Goal: Navigation & Orientation: Find specific page/section

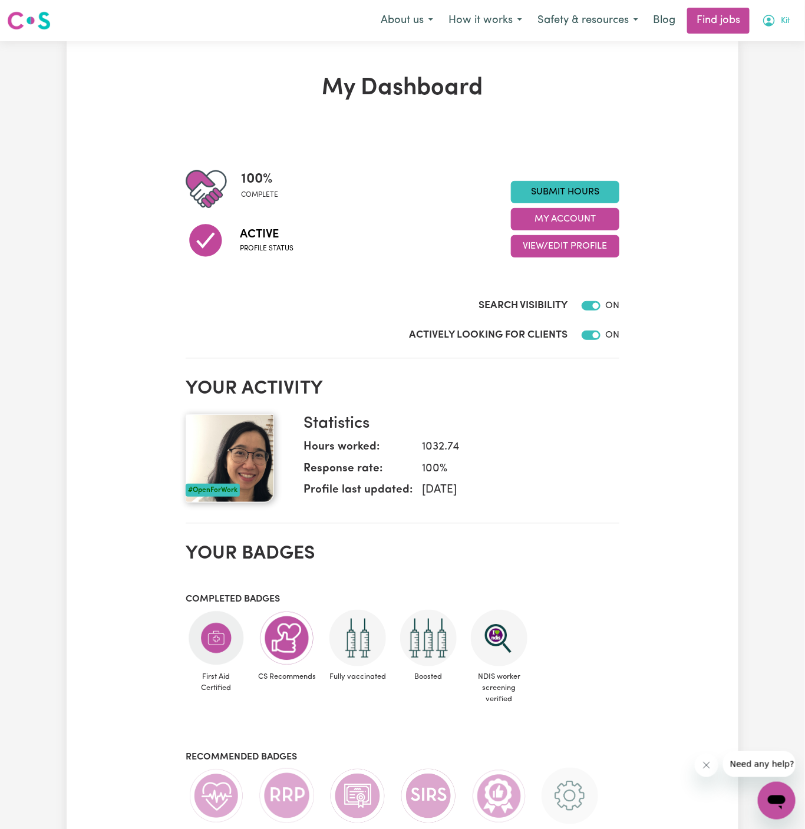
click at [787, 15] on span "Kit" at bounding box center [785, 21] width 9 height 13
click at [764, 46] on link "My Account" at bounding box center [750, 46] width 93 height 22
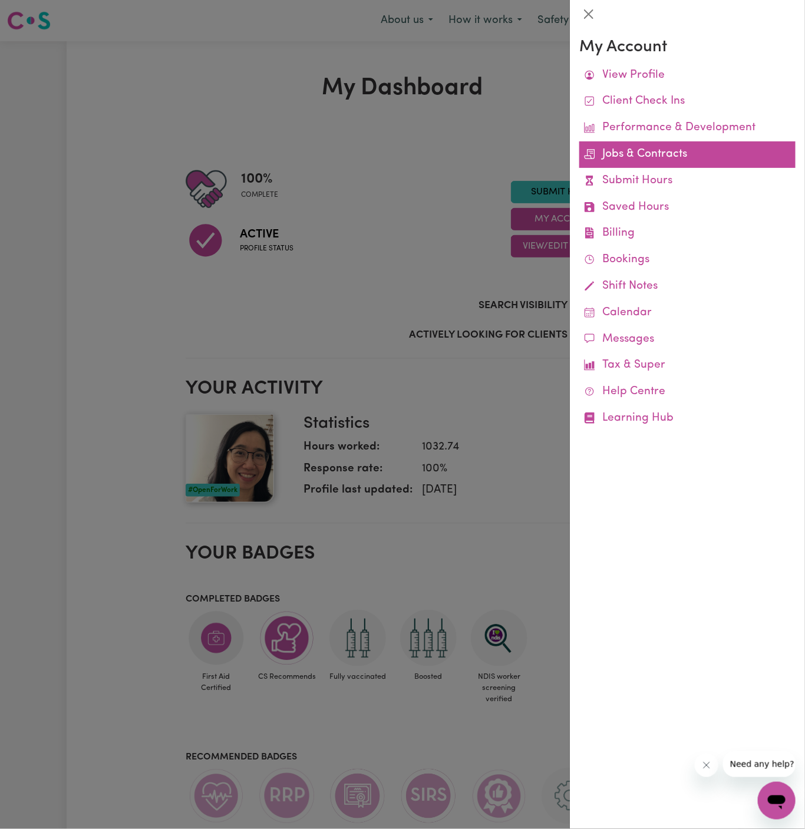
click at [646, 153] on link "Jobs & Contracts" at bounding box center [688, 154] width 216 height 27
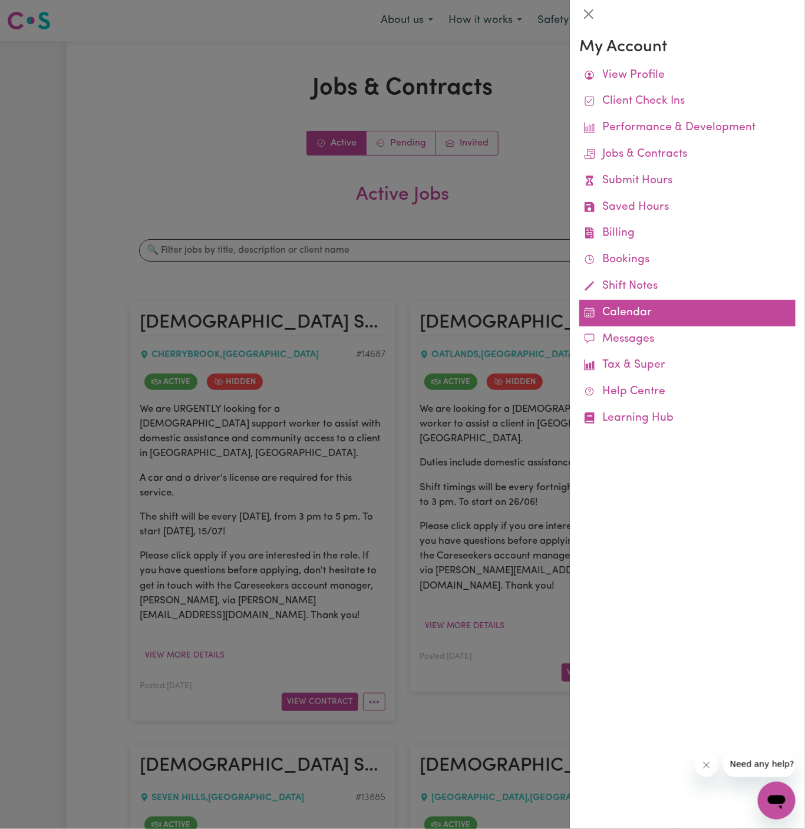
click at [615, 309] on link "Calendar" at bounding box center [688, 313] width 216 height 27
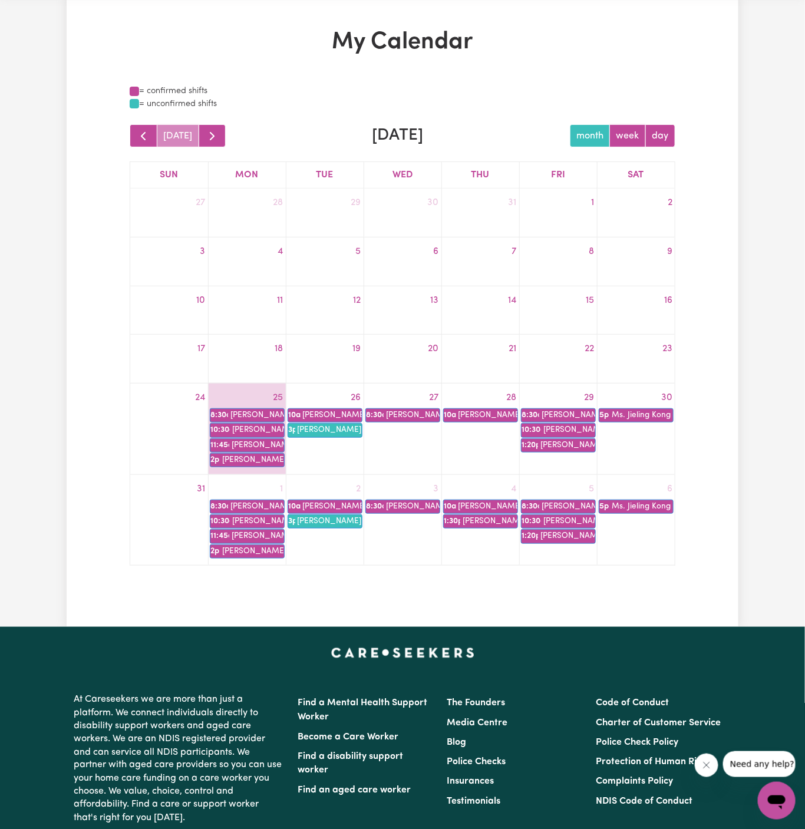
scroll to position [53, 0]
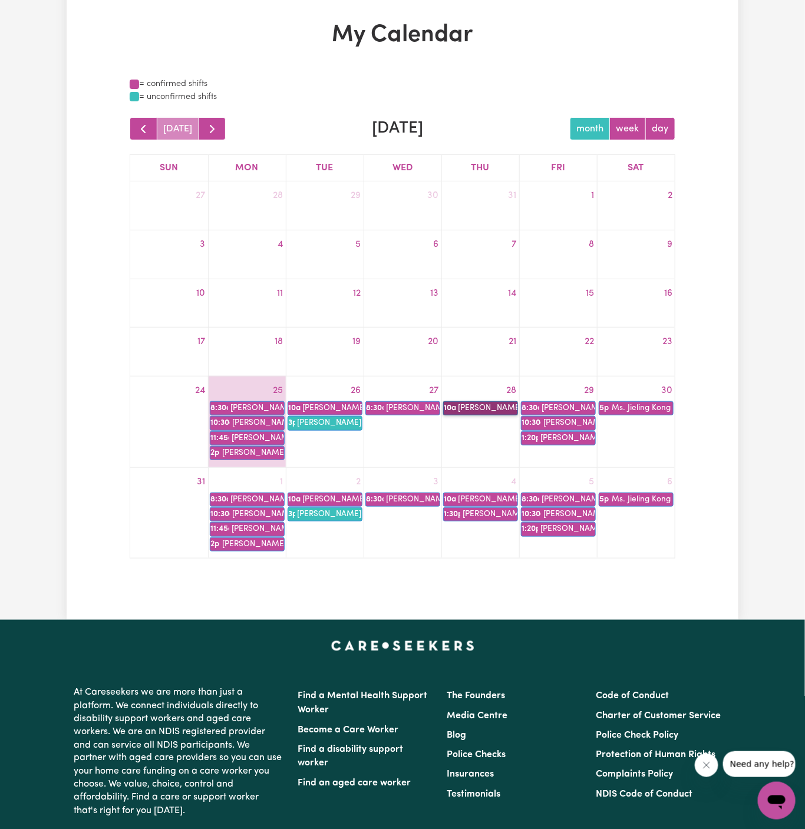
click at [495, 407] on link "10a [PERSON_NAME]" at bounding box center [480, 408] width 75 height 14
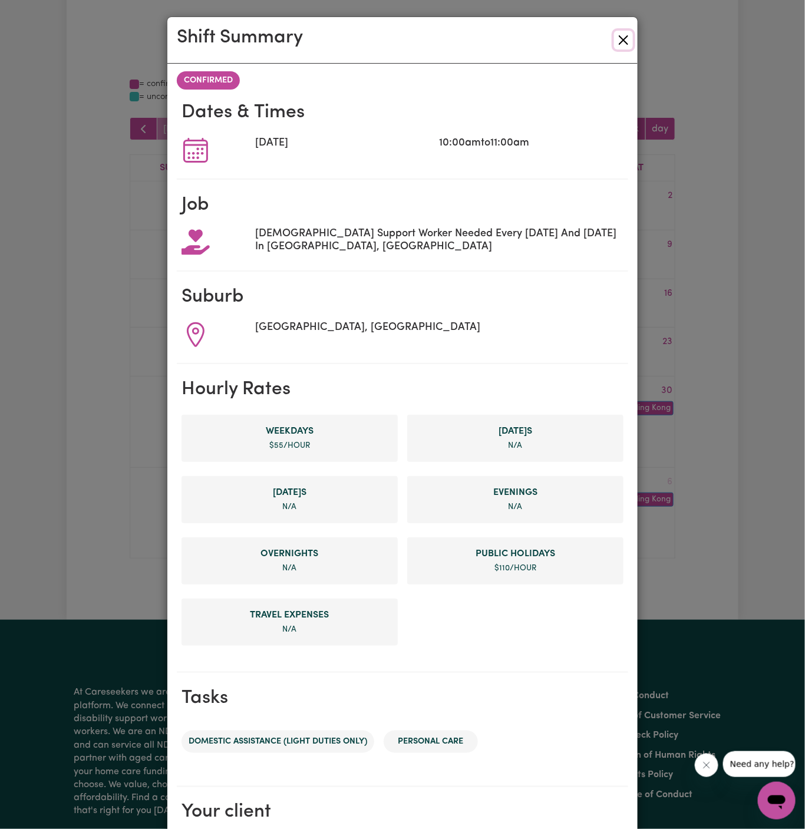
click at [625, 39] on button "Close" at bounding box center [623, 40] width 19 height 19
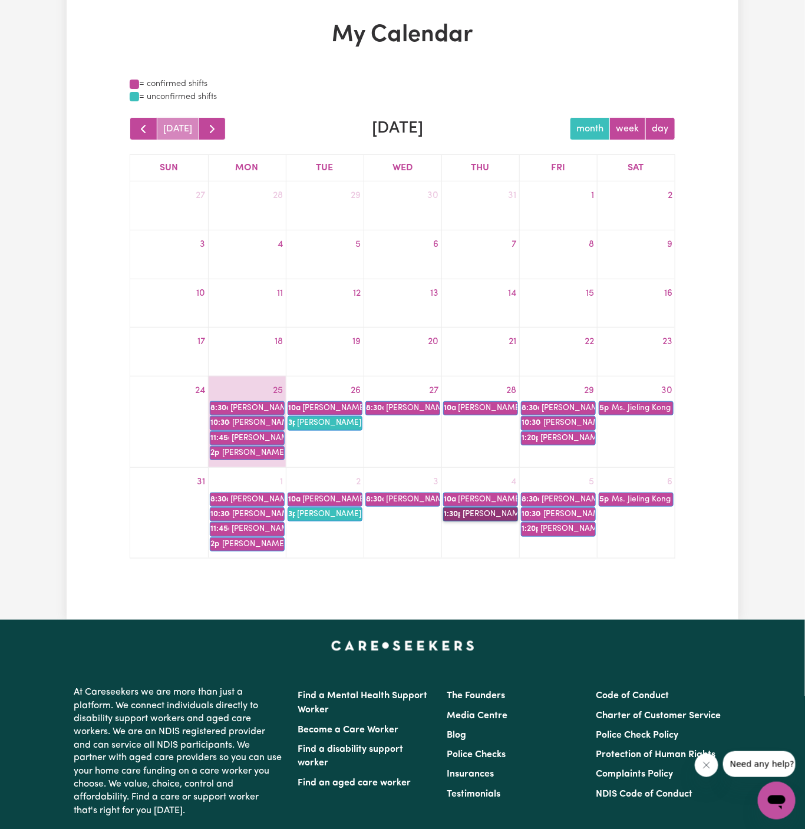
click at [490, 516] on link "1:30p [PERSON_NAME]" at bounding box center [480, 515] width 75 height 14
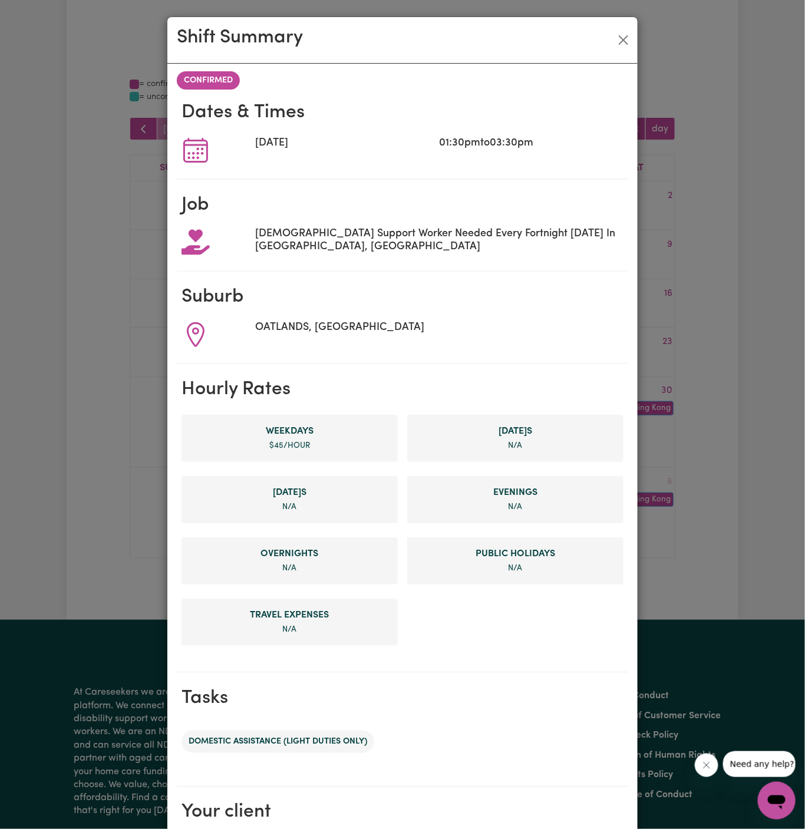
scroll to position [137, 0]
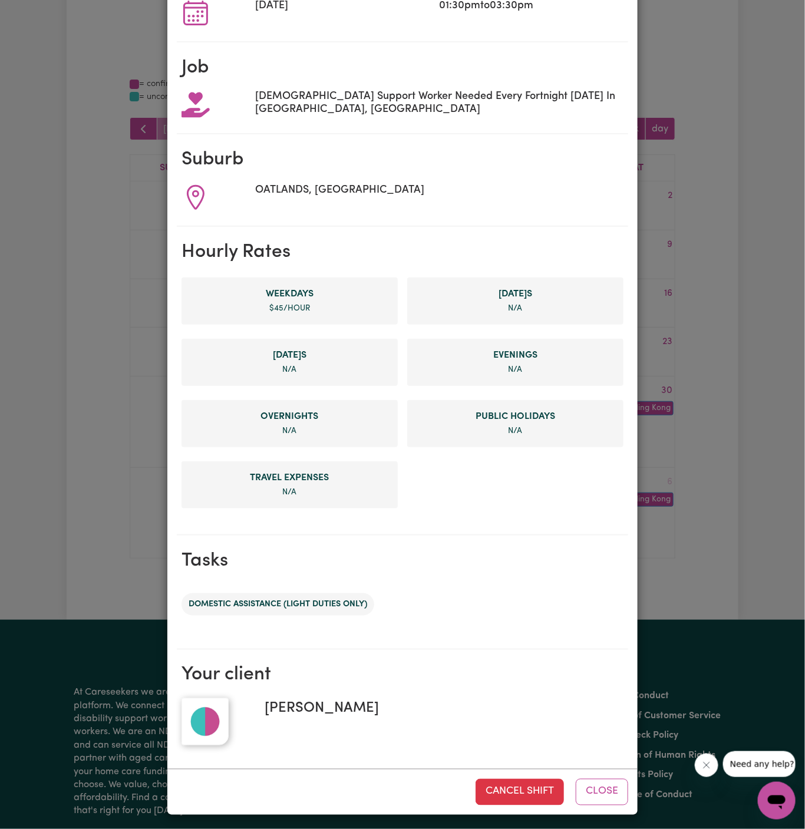
click at [318, 704] on span "[PERSON_NAME]" at bounding box center [317, 709] width 124 height 21
copy span "[PERSON_NAME]"
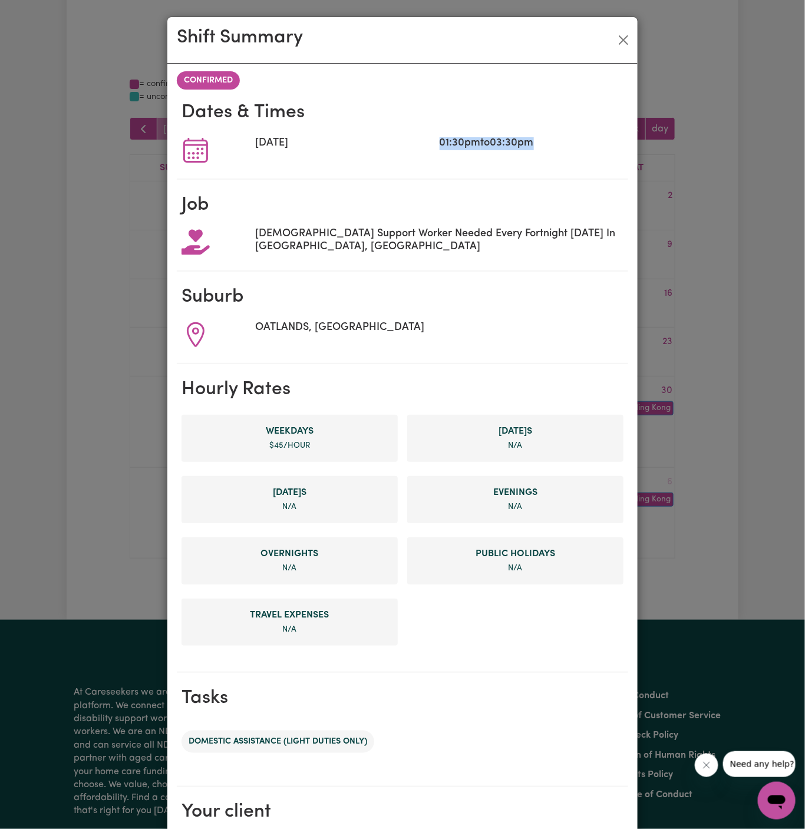
drag, startPoint x: 547, startPoint y: 154, endPoint x: 426, endPoint y: 150, distance: 120.9
click at [426, 150] on div "[DATE] 01:30pm to 03:30pm" at bounding box center [403, 150] width 442 height 28
copy div "01:30pm to 03:30pm"
click at [624, 34] on button "Close" at bounding box center [623, 40] width 19 height 19
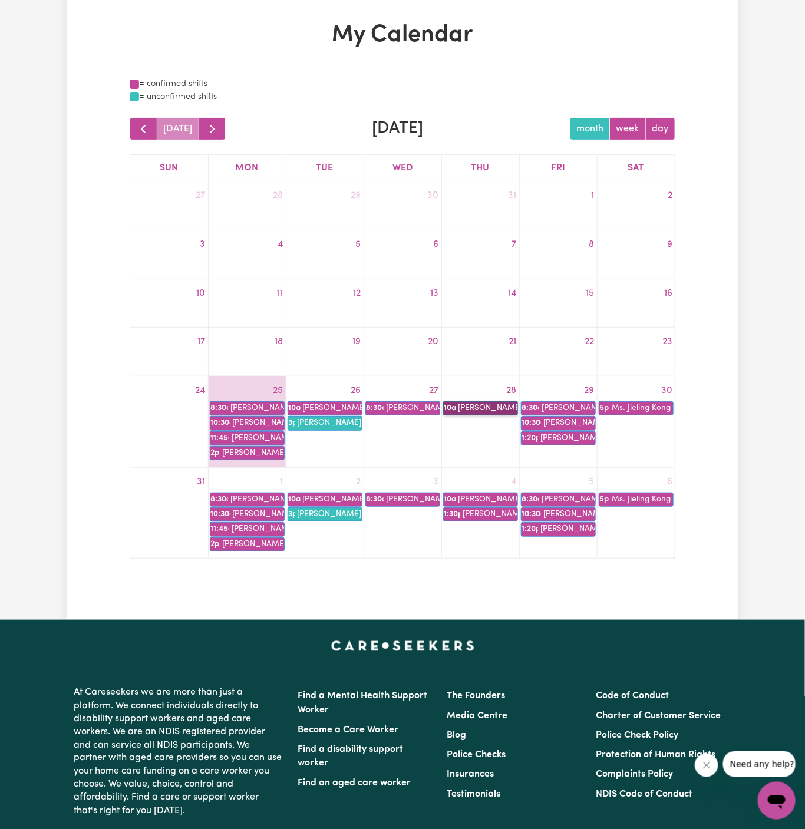
click at [498, 408] on link "10a [PERSON_NAME]" at bounding box center [480, 408] width 75 height 14
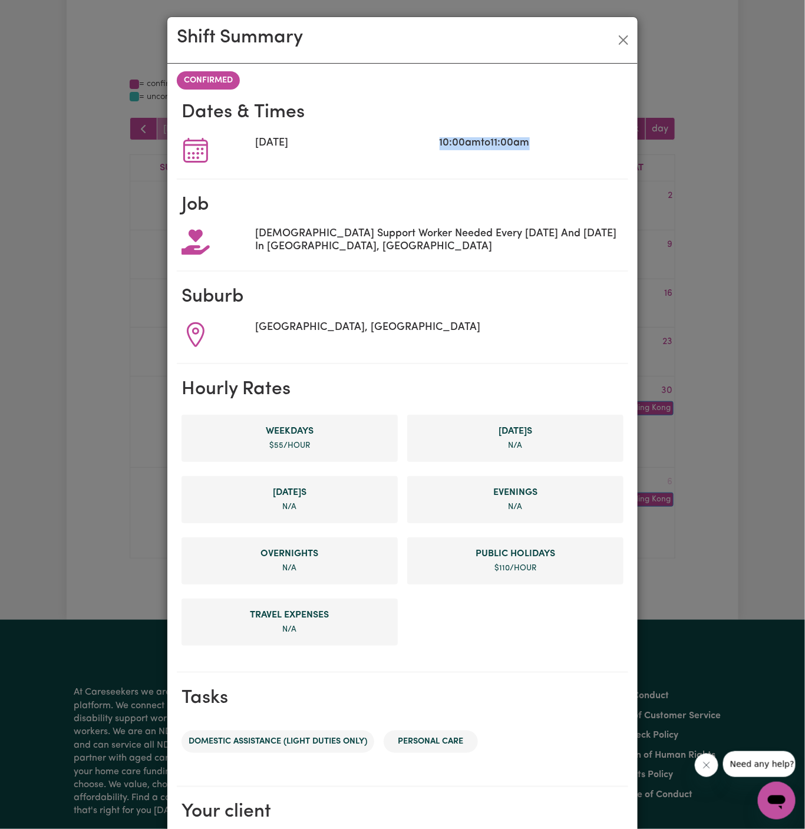
drag, startPoint x: 436, startPoint y: 143, endPoint x: 568, endPoint y: 144, distance: 131.5
click at [568, 144] on div "[DATE] 10:00am to 11:00am" at bounding box center [403, 150] width 442 height 28
copy div "10:00am to 11:00am"
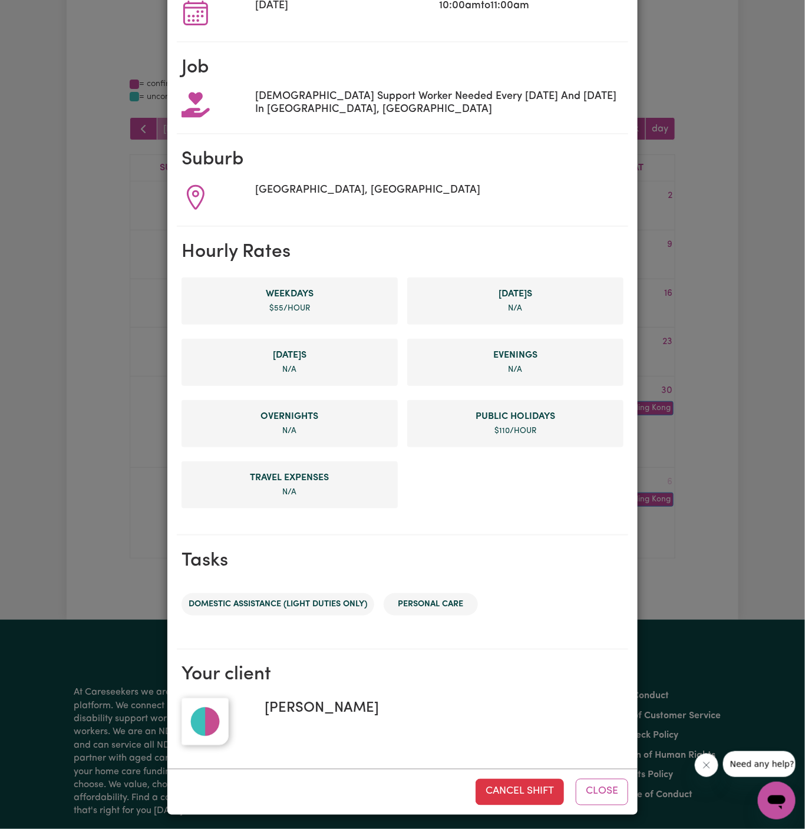
click at [348, 699] on span "[PERSON_NAME]" at bounding box center [317, 709] width 124 height 21
copy span "[PERSON_NAME]"
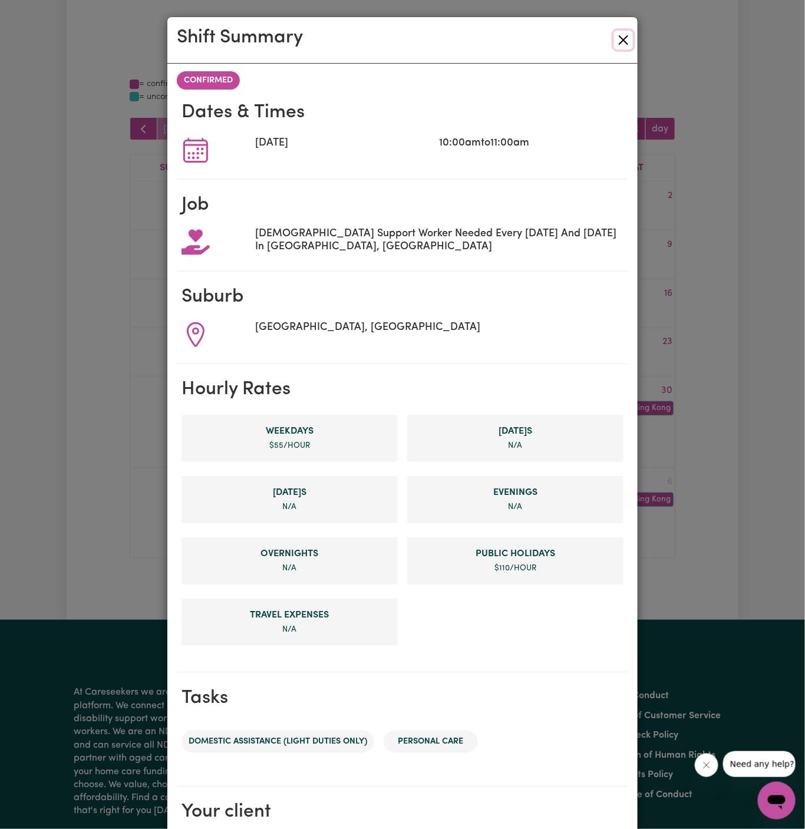
click at [623, 39] on button "Close" at bounding box center [623, 40] width 19 height 19
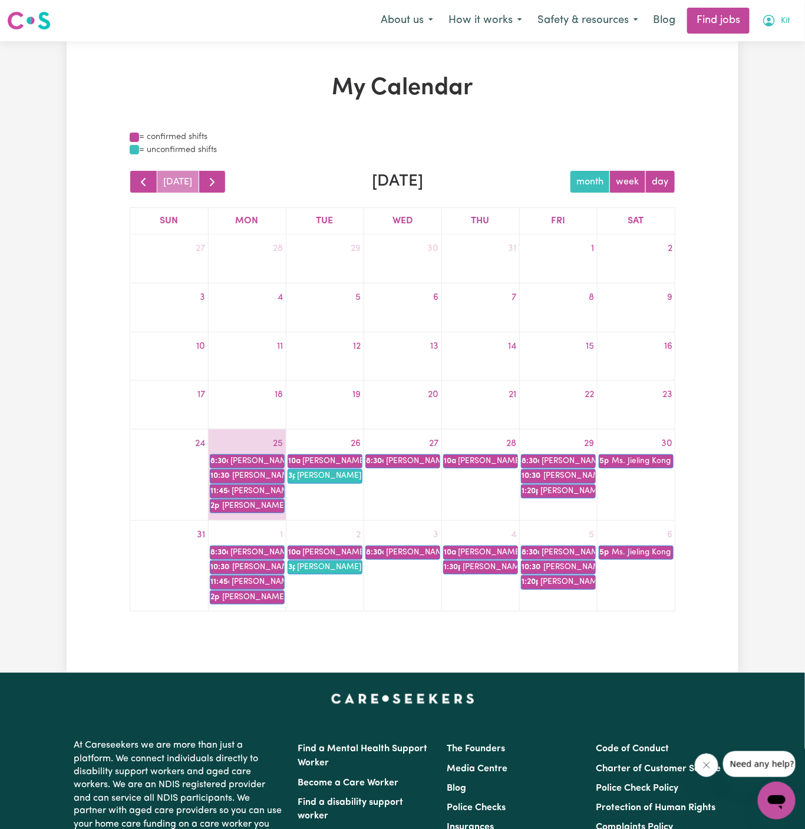
click at [782, 17] on span "Kit" at bounding box center [785, 21] width 9 height 13
click at [781, 55] on link "My Account" at bounding box center [750, 46] width 93 height 22
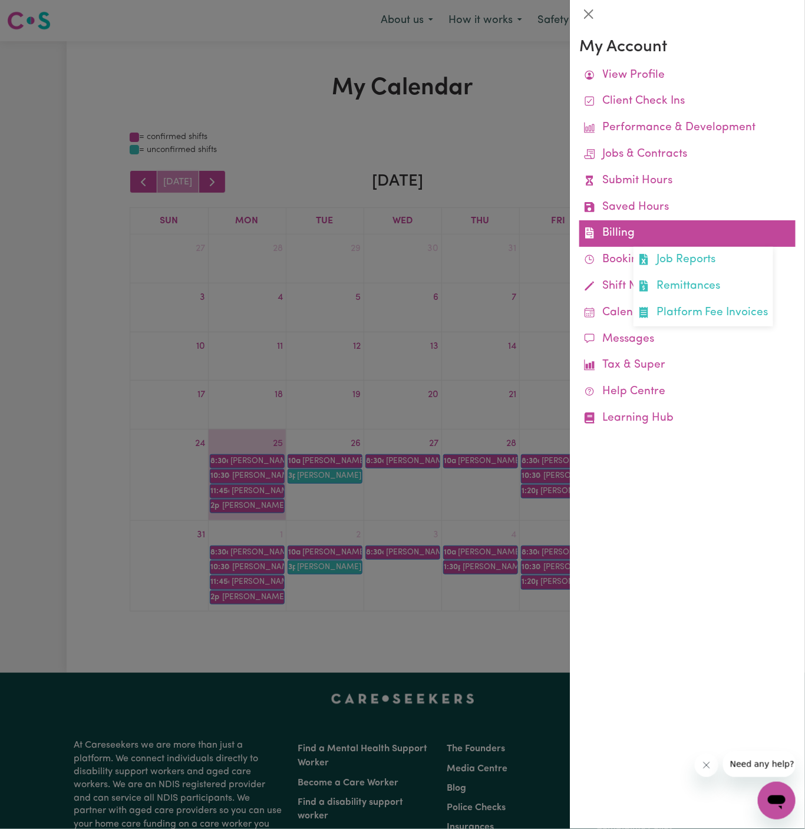
click at [621, 228] on link "Billing Job Reports Remittances Platform Fee Invoices" at bounding box center [688, 233] width 216 height 27
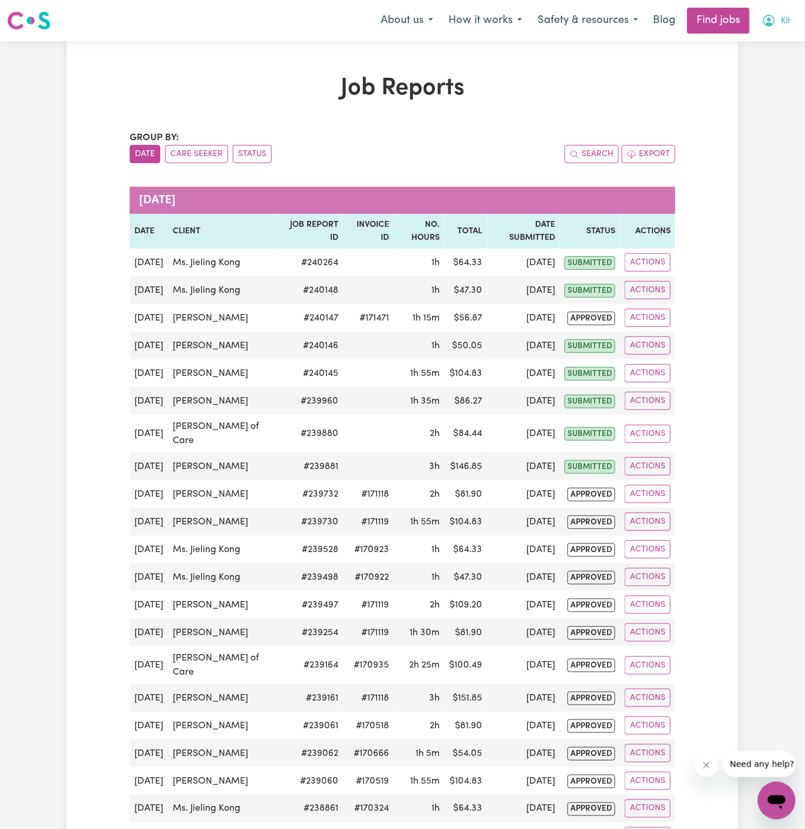
click at [781, 21] on span "Kit" at bounding box center [785, 21] width 9 height 13
click at [746, 50] on link "My Account" at bounding box center [750, 46] width 93 height 22
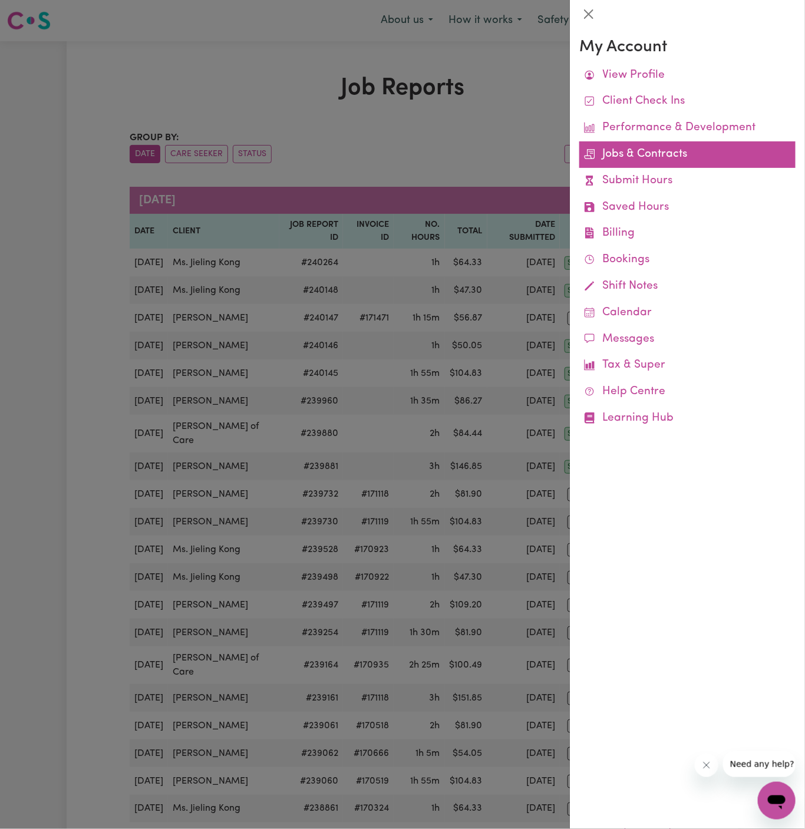
click at [597, 163] on link "Jobs & Contracts" at bounding box center [688, 154] width 216 height 27
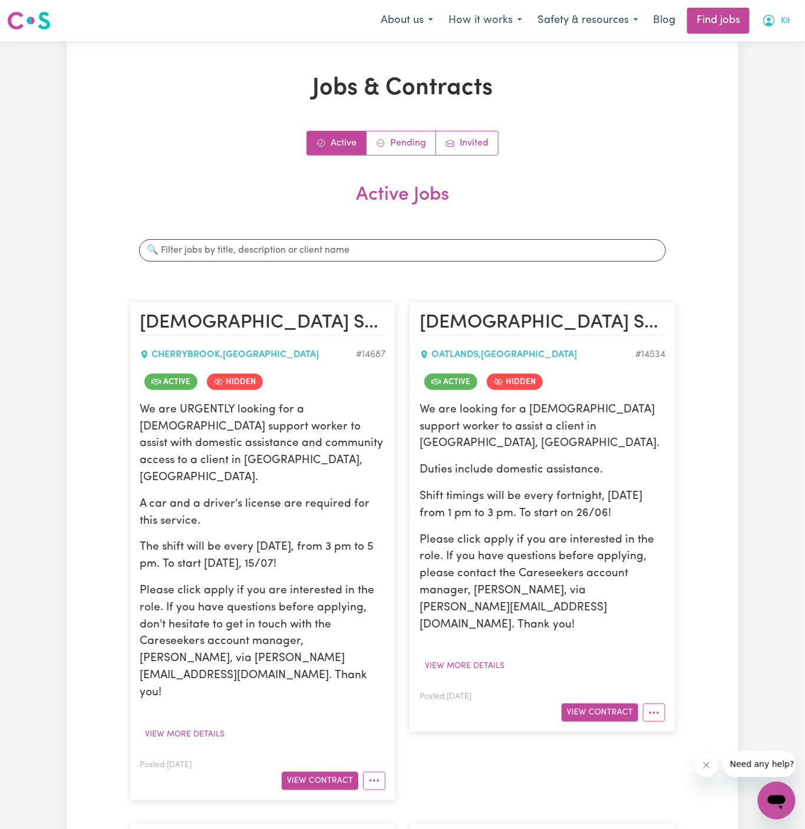
click at [783, 18] on span "Kit" at bounding box center [785, 21] width 9 height 13
click at [747, 47] on link "My Account" at bounding box center [750, 46] width 93 height 22
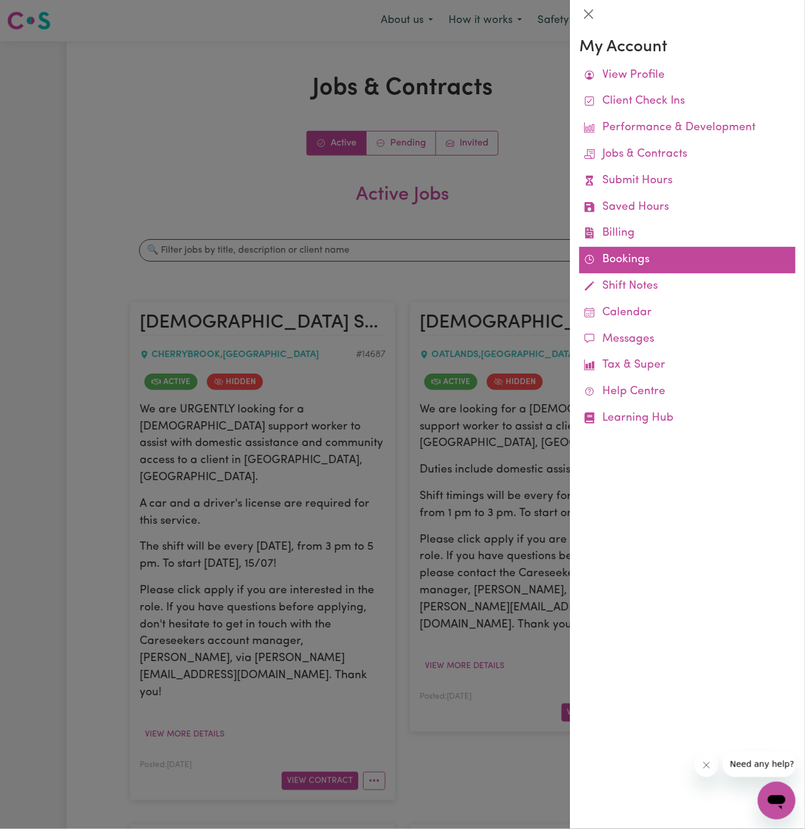
click at [628, 259] on link "Bookings" at bounding box center [688, 260] width 216 height 27
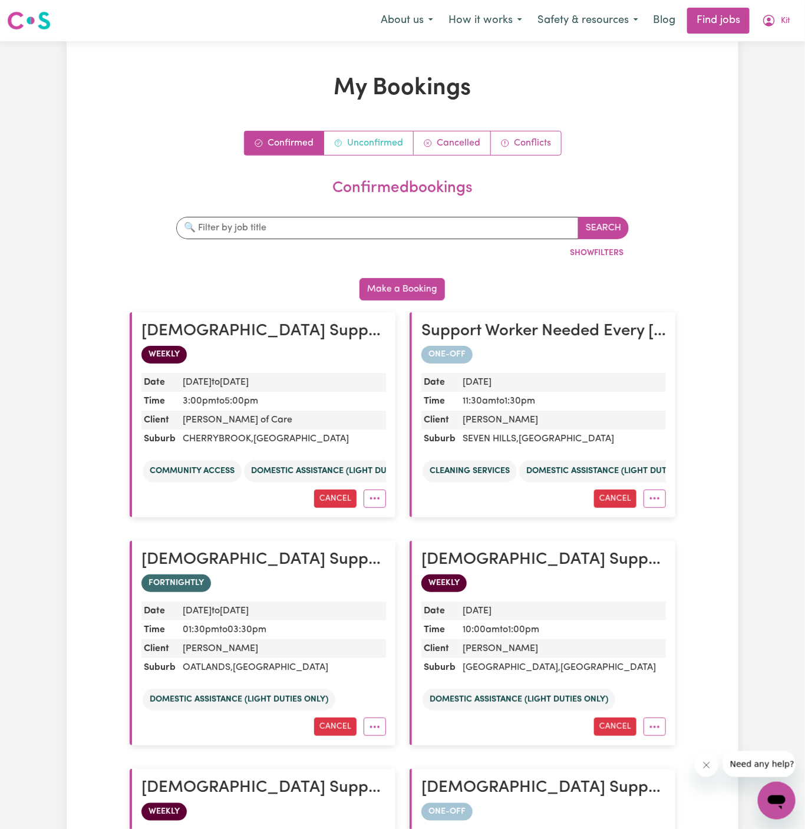
click at [373, 148] on link "Unconfirmed" at bounding box center [369, 143] width 90 height 24
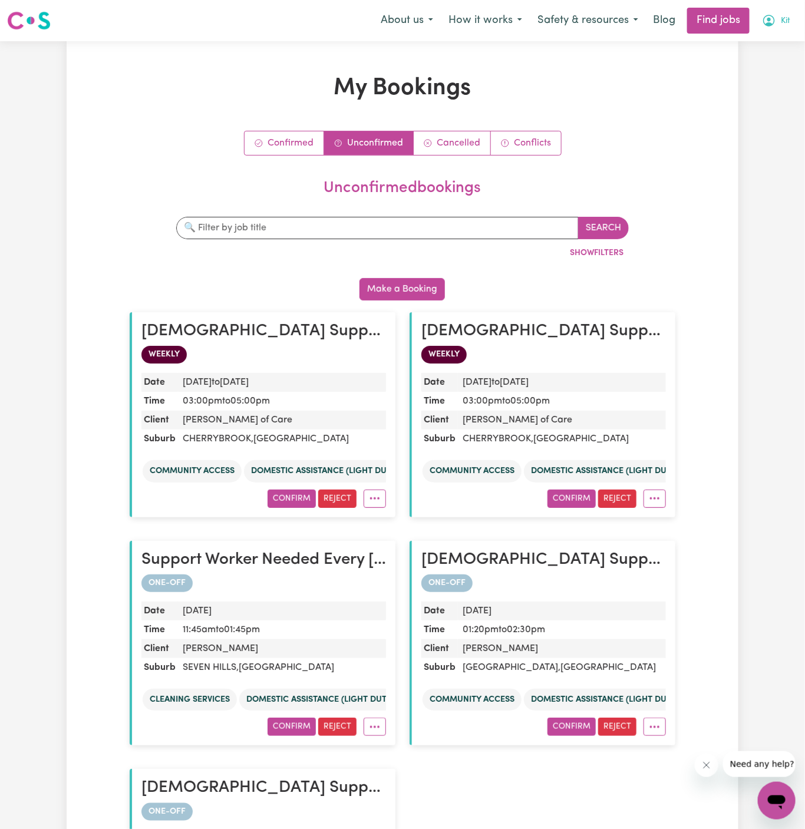
click at [787, 27] on span "Kit" at bounding box center [785, 21] width 9 height 13
click at [776, 83] on link "Logout" at bounding box center [750, 90] width 93 height 22
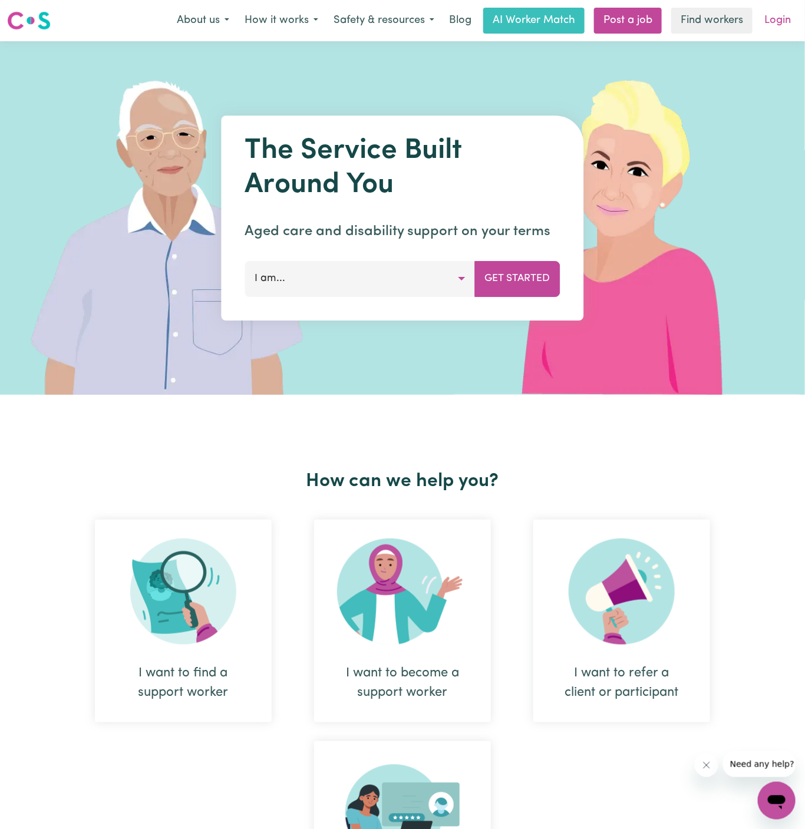
click at [795, 25] on link "Login" at bounding box center [778, 21] width 41 height 26
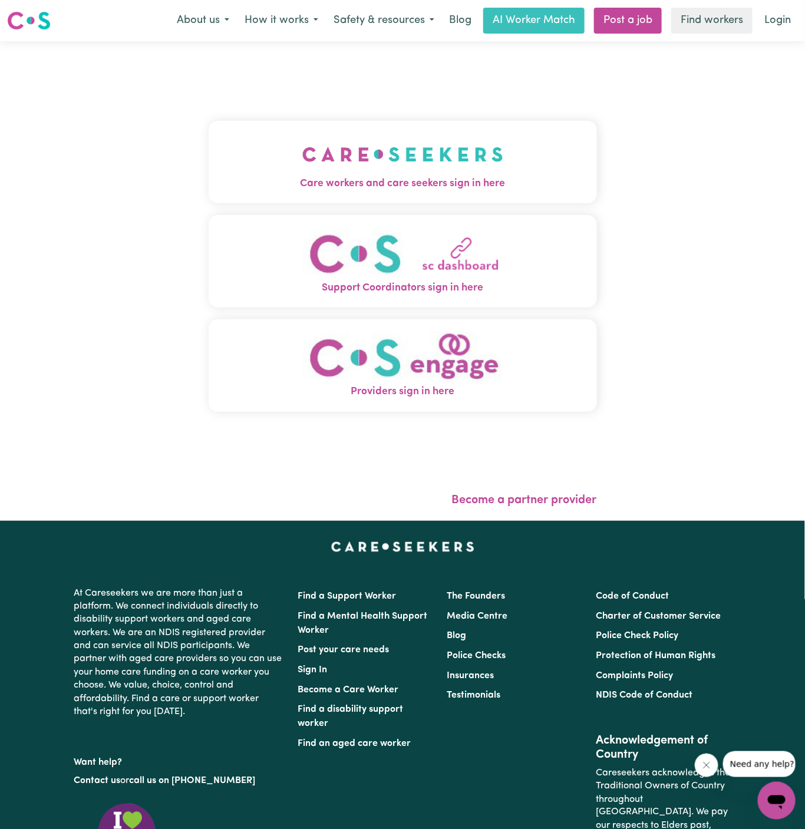
click at [389, 153] on img "Care workers and care seekers sign in here" at bounding box center [402, 155] width 201 height 44
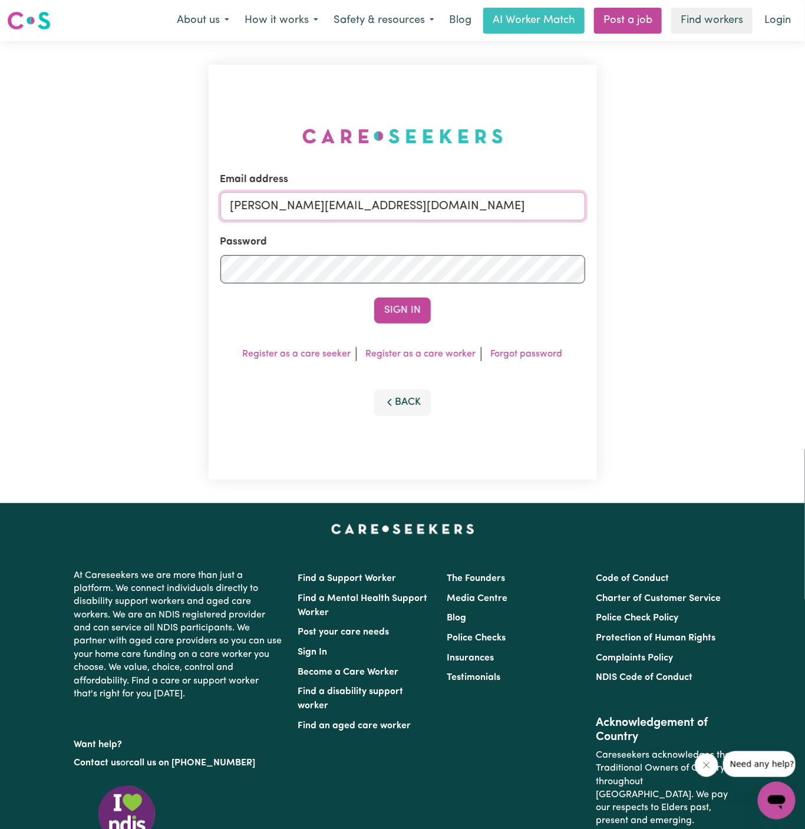
click at [437, 206] on input "[PERSON_NAME][EMAIL_ADDRESS][DOMAIN_NAME]" at bounding box center [402, 206] width 365 height 28
drag, startPoint x: 290, startPoint y: 208, endPoint x: 577, endPoint y: 212, distance: 287.1
click at [577, 212] on input "[EMAIL_ADDRESS][DOMAIN_NAME]" at bounding box center [402, 206] width 365 height 28
paste input "udithRobsonHCK"
type input "[EMAIL_ADDRESS][DOMAIN_NAME]"
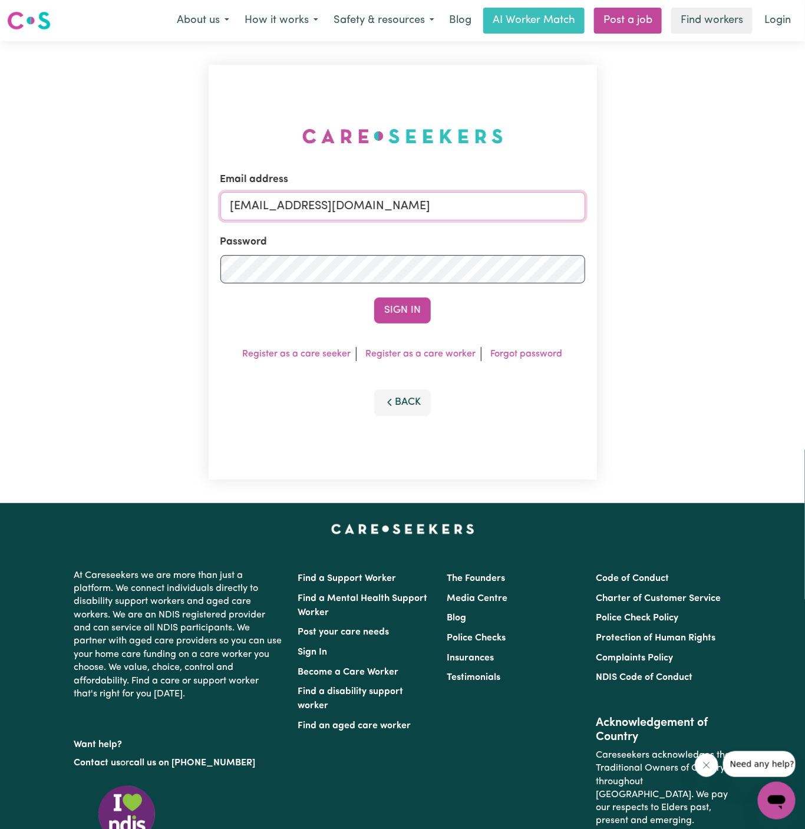
click at [374, 298] on button "Sign In" at bounding box center [402, 311] width 57 height 26
